Goal: Task Accomplishment & Management: Use online tool/utility

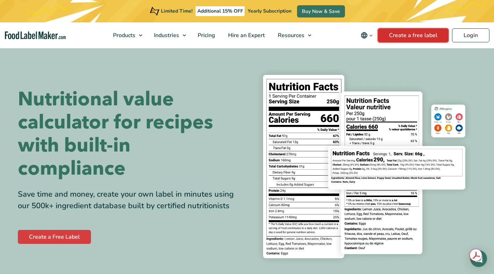
click at [417, 37] on link "Create a free label" at bounding box center [413, 35] width 71 height 14
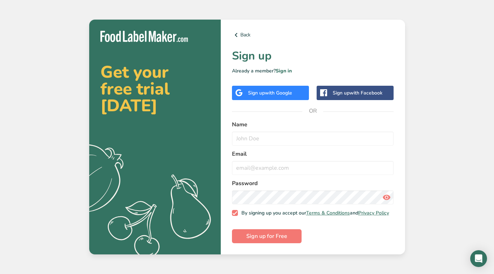
click at [265, 94] on span "with Google" at bounding box center [278, 93] width 27 height 7
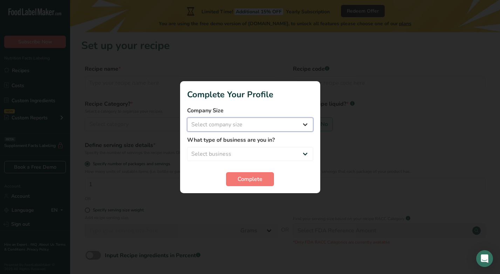
click at [201, 122] on select "Select company size Fewer than 10 Employees 10 to 50 Employees 51 to 500 Employ…" at bounding box center [250, 125] width 126 height 14
select select "1"
click at [187, 118] on select "Select company size Fewer than 10 Employees 10 to 50 Employees 51 to 500 Employ…" at bounding box center [250, 125] width 126 height 14
click at [234, 153] on select "Select business Packaged Food Manufacturer Restaurant & Cafe Bakery Meal Plans …" at bounding box center [250, 154] width 126 height 14
select select "1"
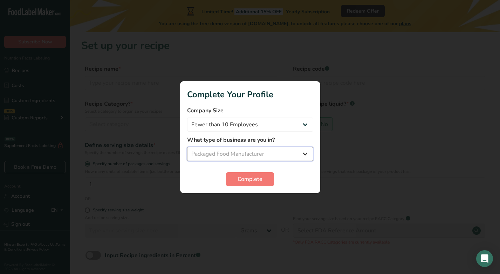
click at [187, 147] on select "Select business Packaged Food Manufacturer Restaurant & Cafe Bakery Meal Plans …" at bounding box center [250, 154] width 126 height 14
click at [256, 181] on span "Complete" at bounding box center [249, 179] width 25 height 8
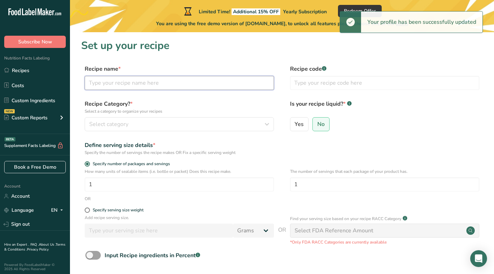
click at [125, 89] on input "text" at bounding box center [179, 83] width 189 height 14
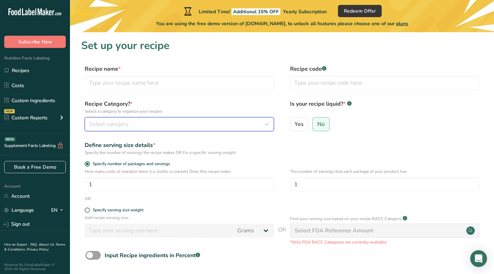
click at [182, 128] on div "Select category" at bounding box center [177, 124] width 176 height 8
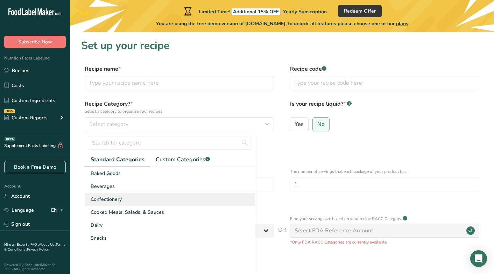
click at [156, 197] on div "Confectionery" at bounding box center [170, 199] width 170 height 13
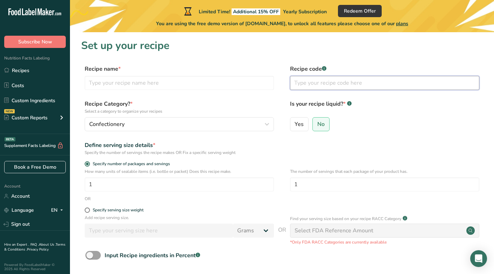
click at [339, 82] on input "text" at bounding box center [384, 83] width 189 height 14
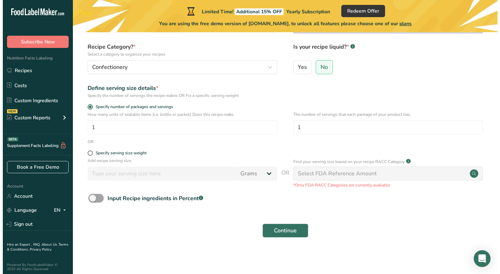
scroll to position [58, 0]
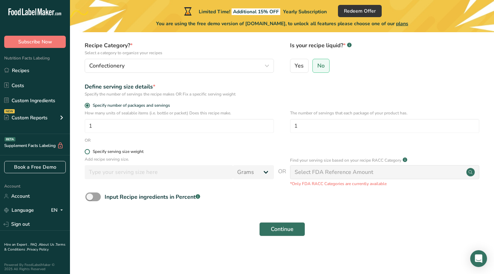
click at [89, 153] on span at bounding box center [87, 151] width 5 height 5
click at [89, 153] on input "Specify serving size weight" at bounding box center [87, 152] width 5 height 5
radio input "true"
radio input "false"
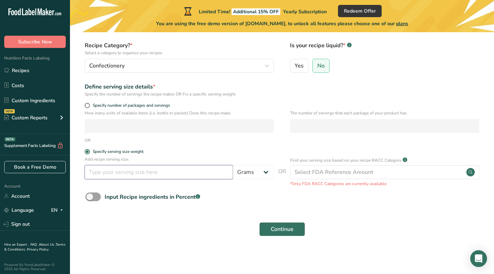
click at [114, 175] on input "number" at bounding box center [159, 172] width 148 height 14
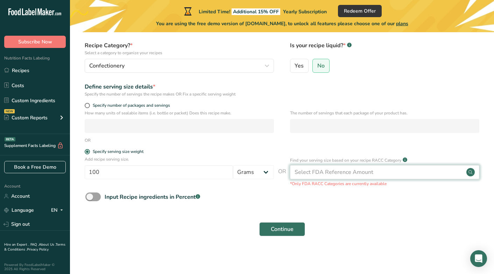
click at [328, 171] on div "Select FDA Reference Amount" at bounding box center [334, 172] width 79 height 8
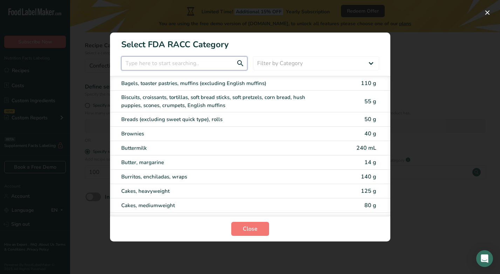
click at [198, 64] on input "RACC Category Selection Modal" at bounding box center [184, 63] width 126 height 14
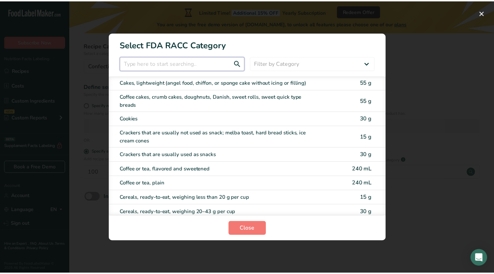
scroll to position [136, 0]
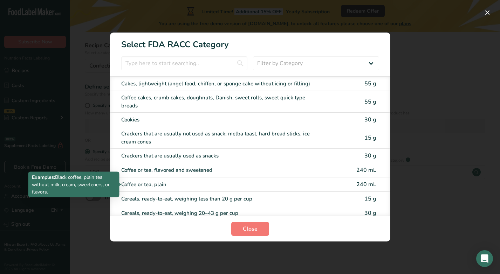
click at [151, 183] on div "Coffee or tea, plain" at bounding box center [220, 185] width 199 height 8
type input "240"
select select "17"
select select "22"
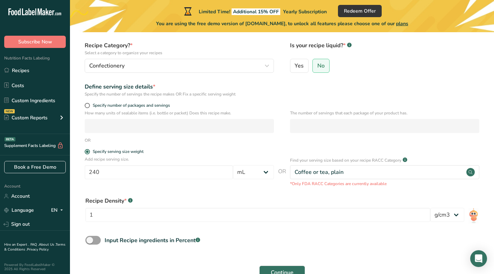
scroll to position [102, 0]
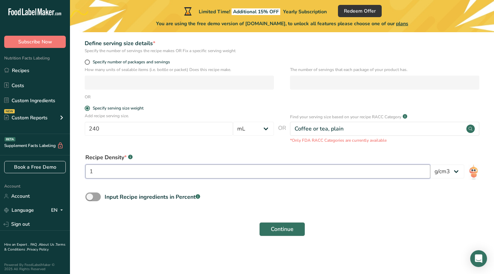
click at [181, 175] on input "1" at bounding box center [257, 172] width 345 height 14
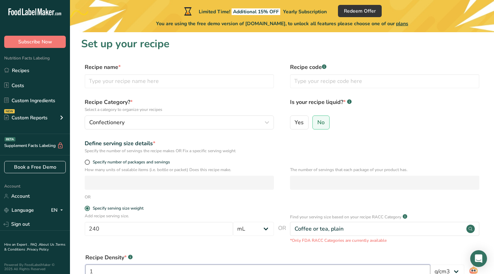
scroll to position [1, 0]
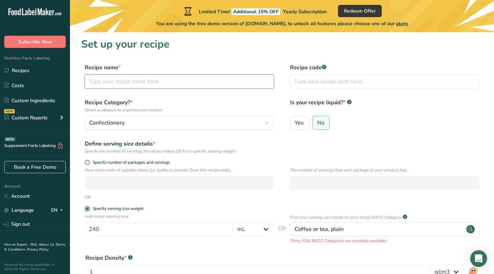
click at [217, 81] on input "text" at bounding box center [179, 82] width 189 height 14
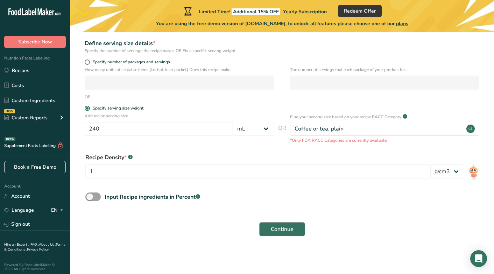
type input "jjjj"
click at [291, 235] on button "Continue" at bounding box center [282, 229] width 46 height 14
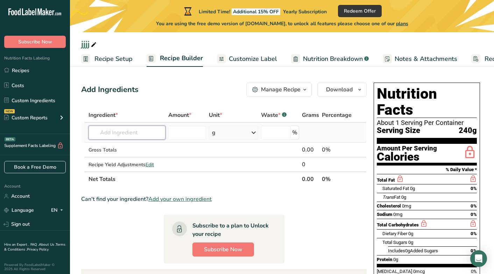
click at [150, 137] on input "text" at bounding box center [127, 133] width 77 height 14
type input "guayusa"
click at [145, 114] on div "Ingredient *" at bounding box center [127, 115] width 77 height 8
